Goal: Information Seeking & Learning: Learn about a topic

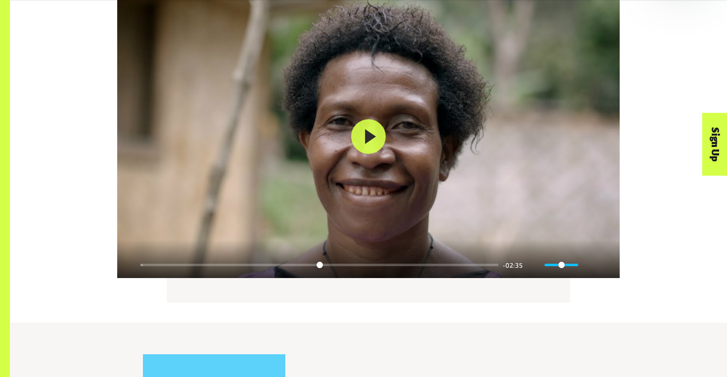
scroll to position [1290, 0]
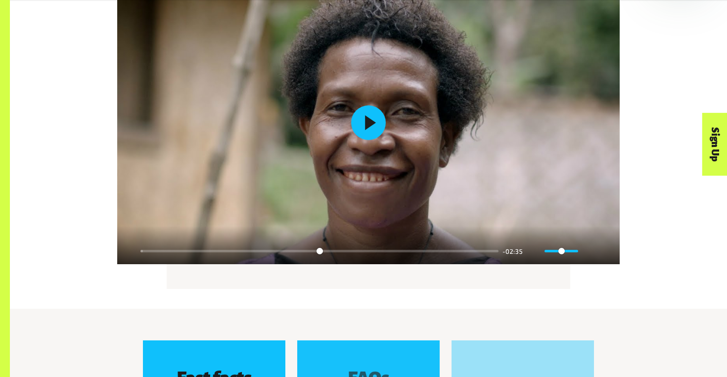
click at [359, 117] on button "Play" at bounding box center [368, 122] width 35 height 35
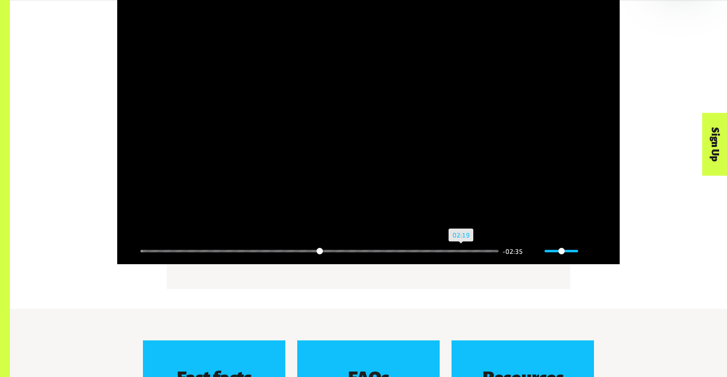
click at [461, 248] on input "Seek" at bounding box center [319, 250] width 358 height 9
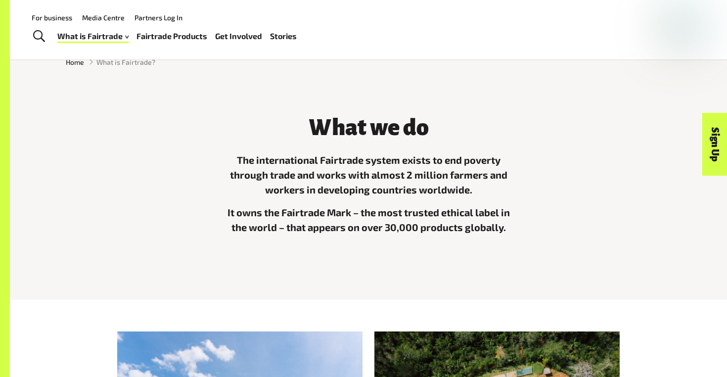
scroll to position [0, 0]
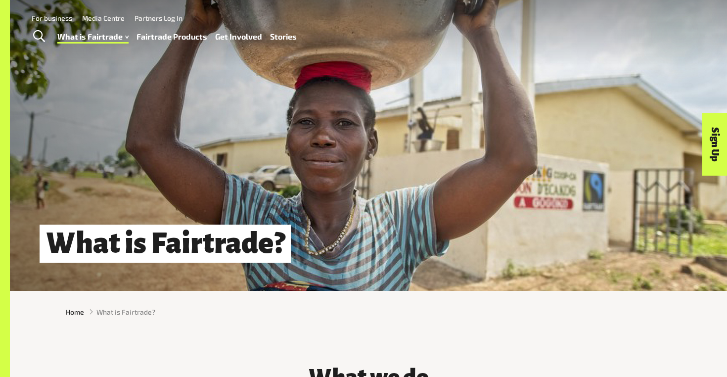
click at [135, 243] on h1 "What is Fairtrade?" at bounding box center [165, 243] width 251 height 38
click at [149, 243] on h1 "What is Fairtrade?" at bounding box center [165, 243] width 251 height 38
click at [147, 243] on h1 "What is Fairtrade?" at bounding box center [165, 243] width 251 height 38
click at [75, 311] on span "Home" at bounding box center [75, 312] width 18 height 10
type input "*****"
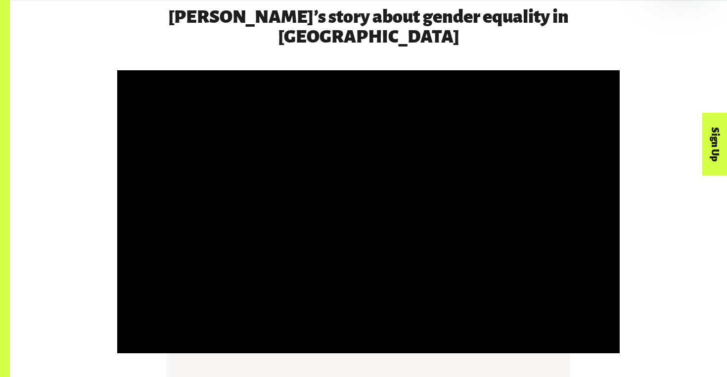
scroll to position [1571, 0]
